Goal: Information Seeking & Learning: Learn about a topic

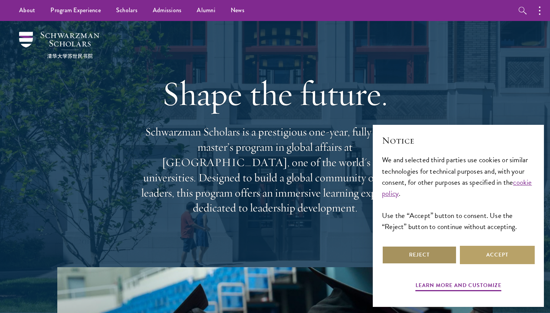
click at [439, 254] on button "Reject" at bounding box center [419, 255] width 75 height 18
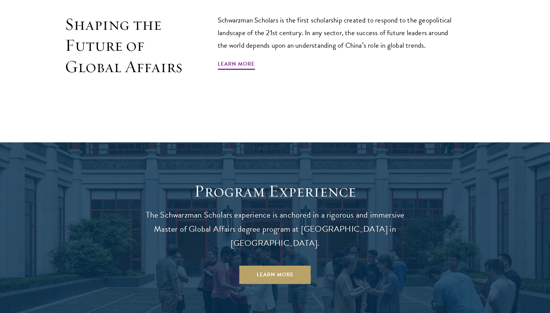
scroll to position [577, 0]
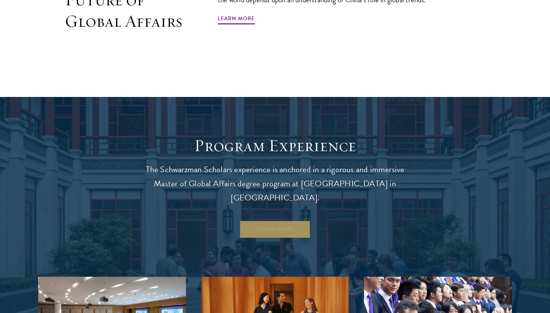
click at [278, 220] on link "Learn More" at bounding box center [275, 229] width 71 height 18
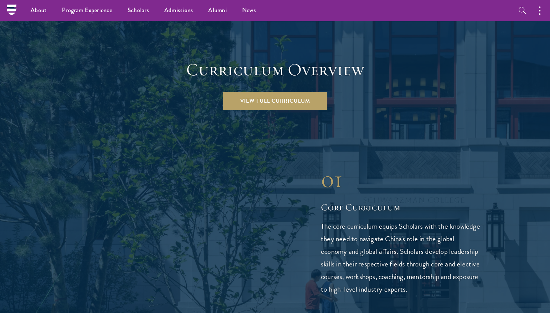
scroll to position [943, 0]
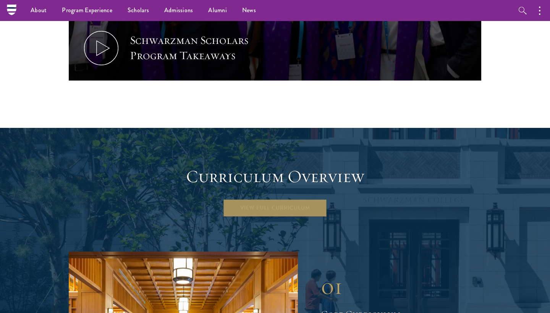
click at [291, 199] on link "View Full Curriculum" at bounding box center [275, 208] width 104 height 18
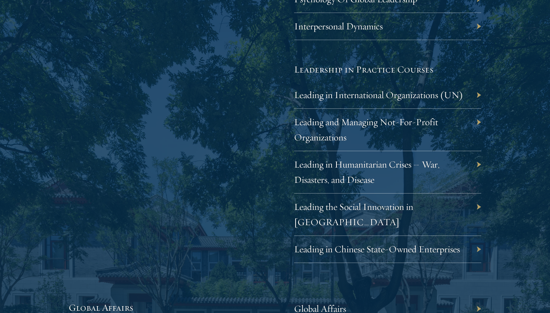
scroll to position [1858, 0]
